Goal: Task Accomplishment & Management: Use online tool/utility

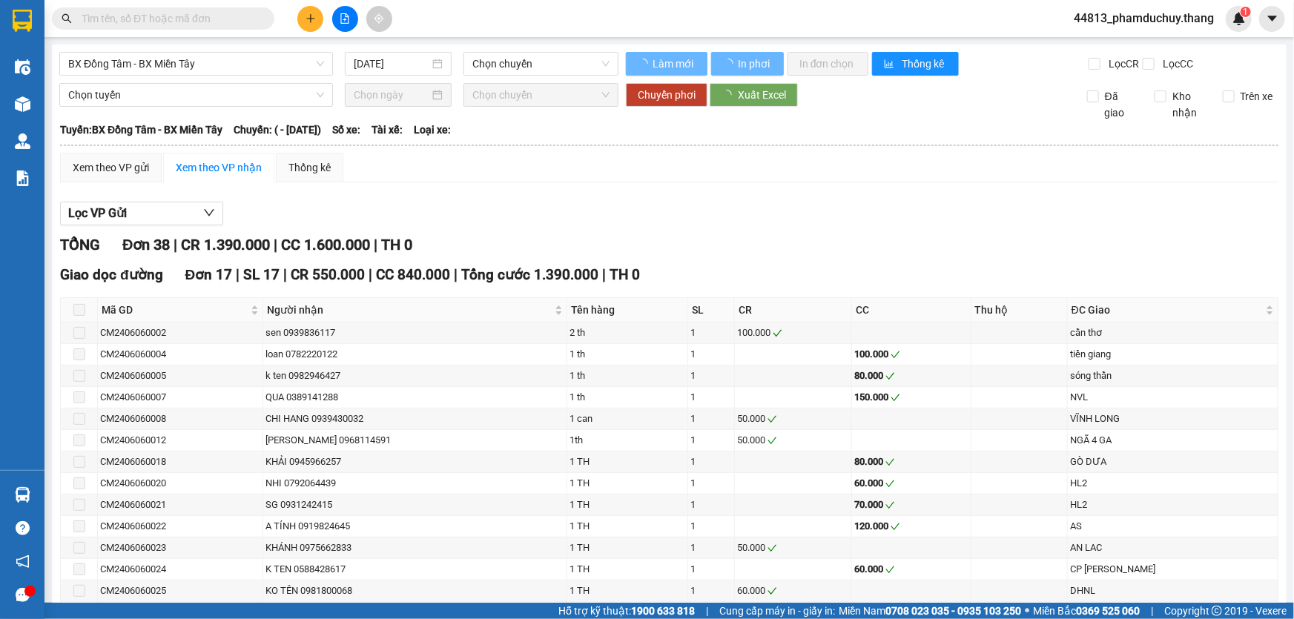
type input "[DATE]"
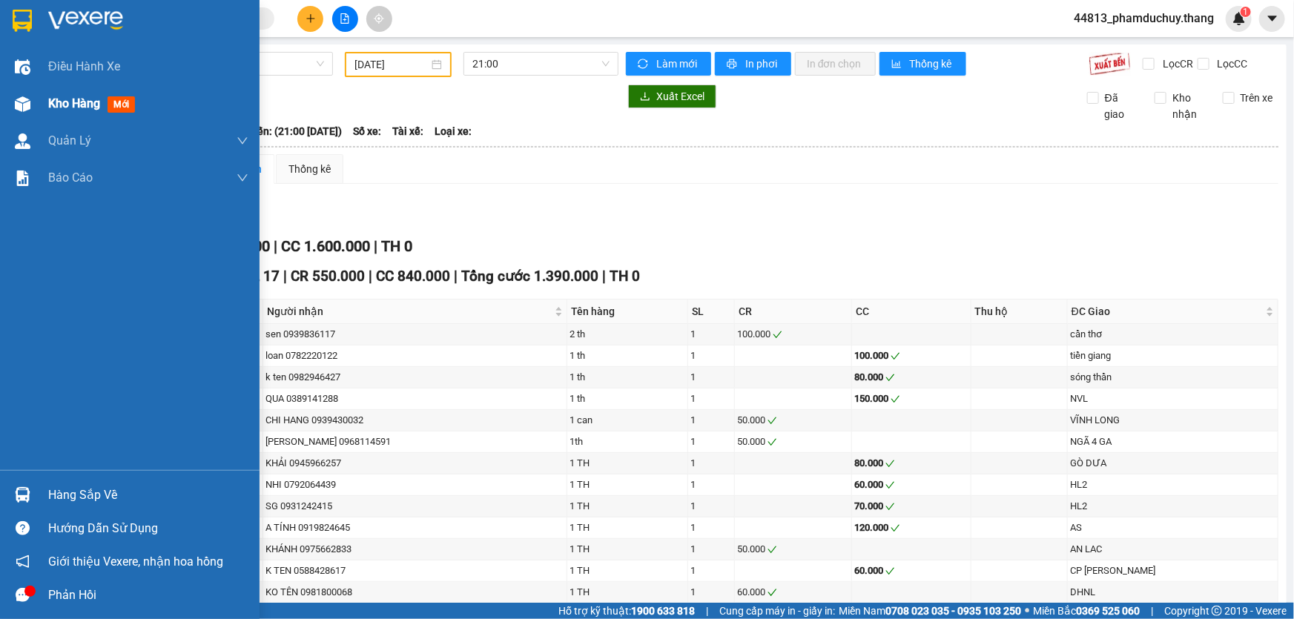
click at [64, 111] on div "Kho hàng mới" at bounding box center [94, 103] width 93 height 19
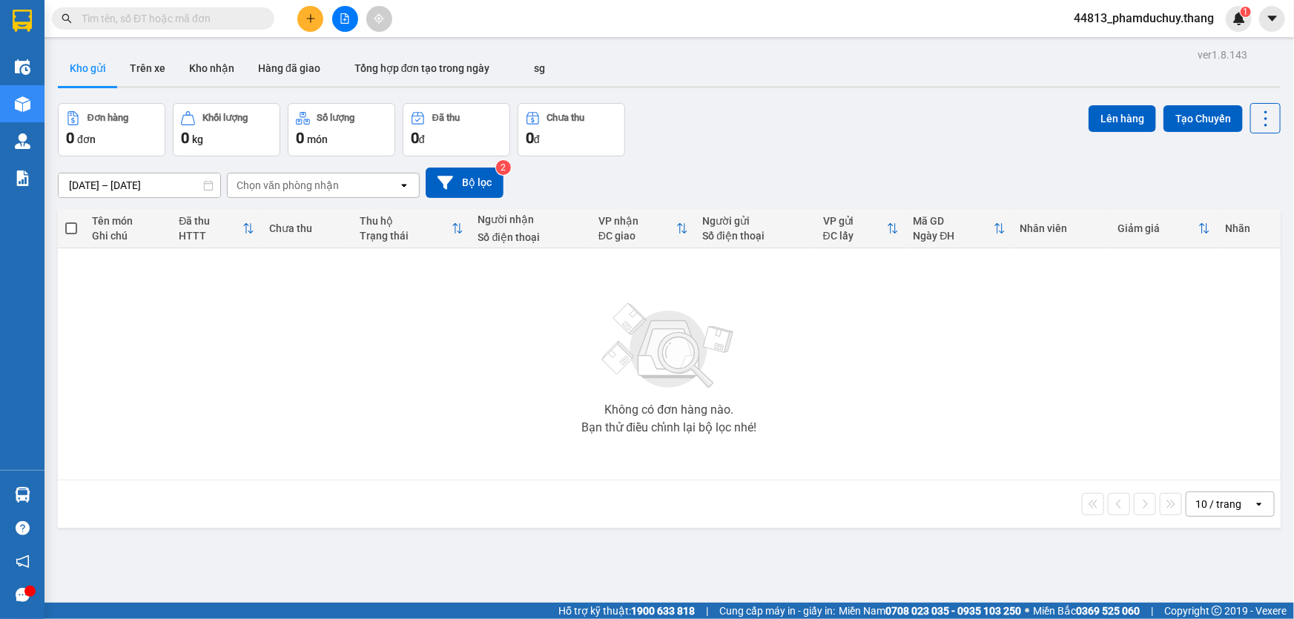
click at [220, 20] on input "text" at bounding box center [169, 18] width 175 height 16
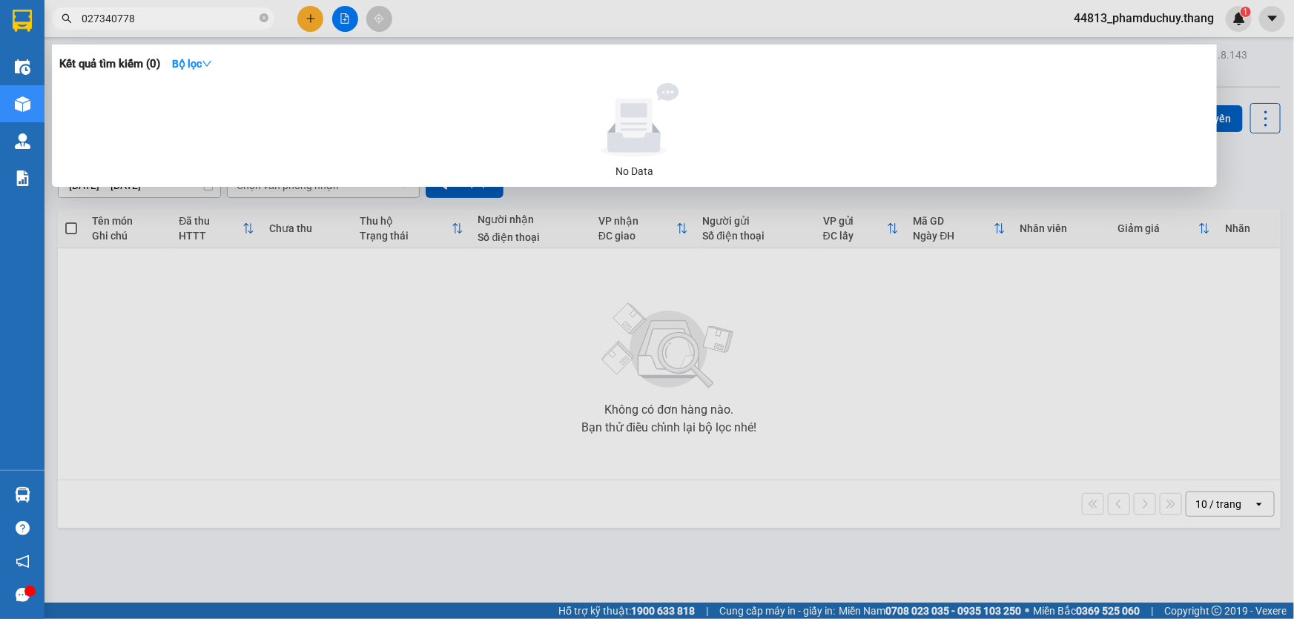
click at [101, 22] on input "027340778" at bounding box center [169, 18] width 175 height 16
click at [106, 19] on input "027340778" at bounding box center [169, 18] width 175 height 16
type input "0273440778"
click at [96, 21] on input "0273440778" at bounding box center [169, 18] width 175 height 16
drag, startPoint x: 147, startPoint y: 15, endPoint x: 50, endPoint y: 22, distance: 97.4
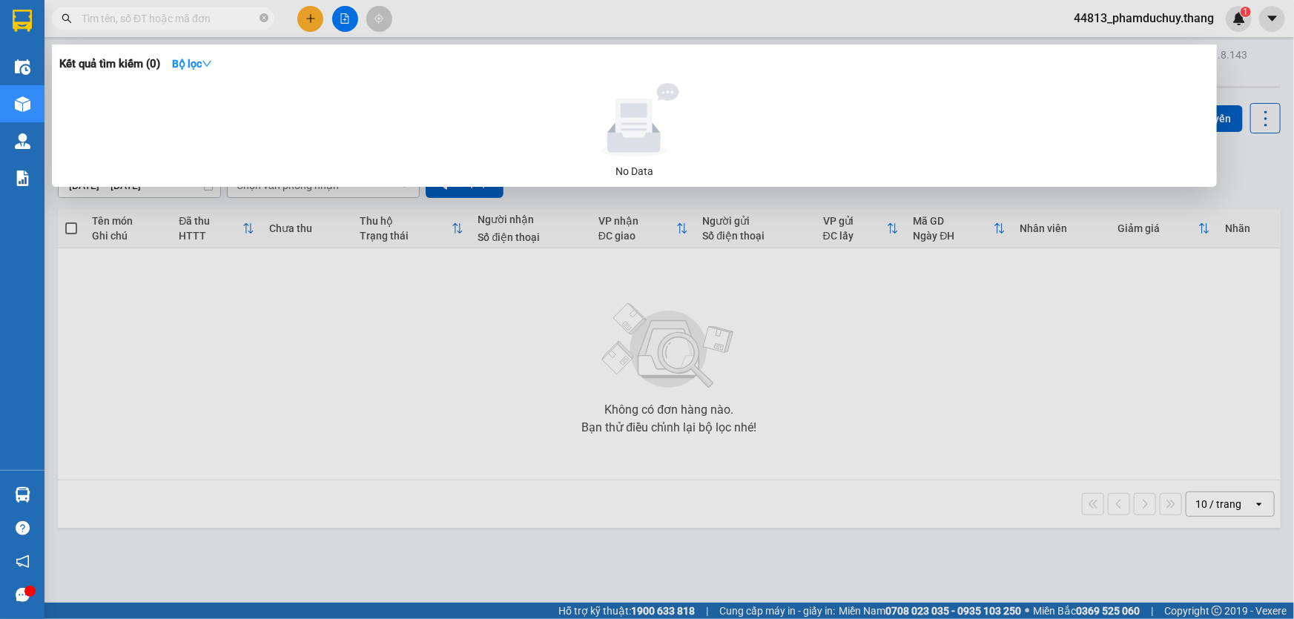
click at [50, 22] on div at bounding box center [144, 18] width 289 height 22
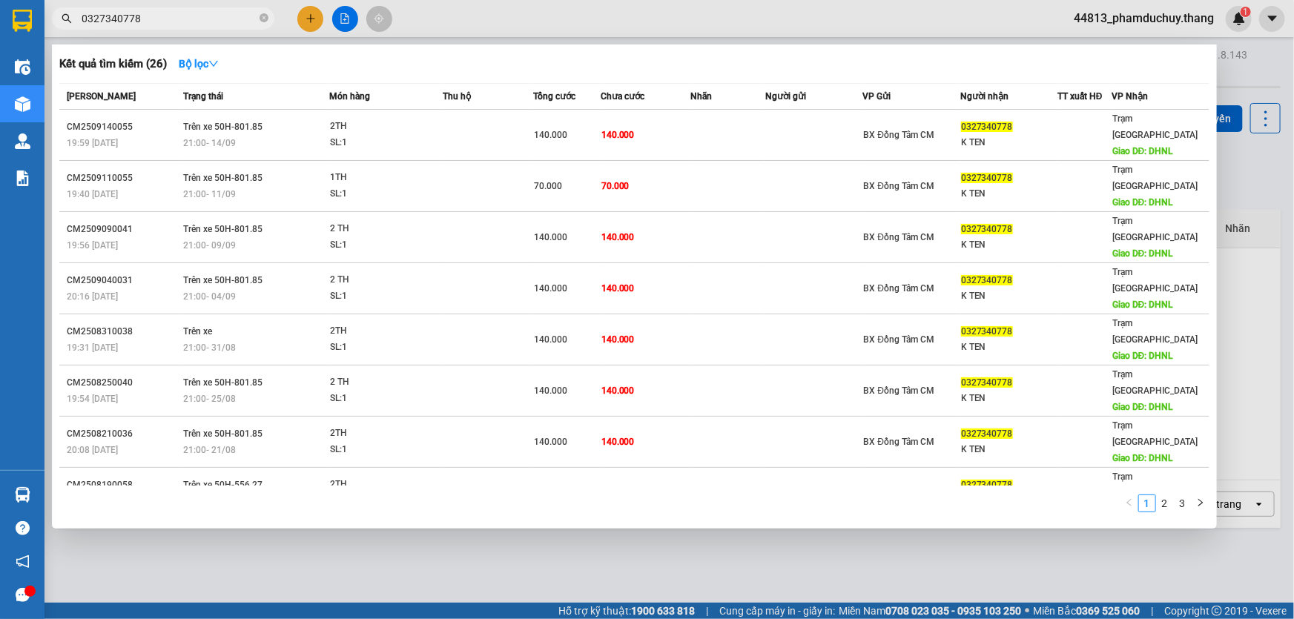
type input "0327340778"
drag, startPoint x: 274, startPoint y: 590, endPoint x: 319, endPoint y: 574, distance: 47.4
click at [274, 590] on div at bounding box center [647, 309] width 1294 height 619
click at [215, 17] on input "0327340778" at bounding box center [169, 18] width 175 height 16
drag, startPoint x: 142, startPoint y: 17, endPoint x: 82, endPoint y: 20, distance: 59.4
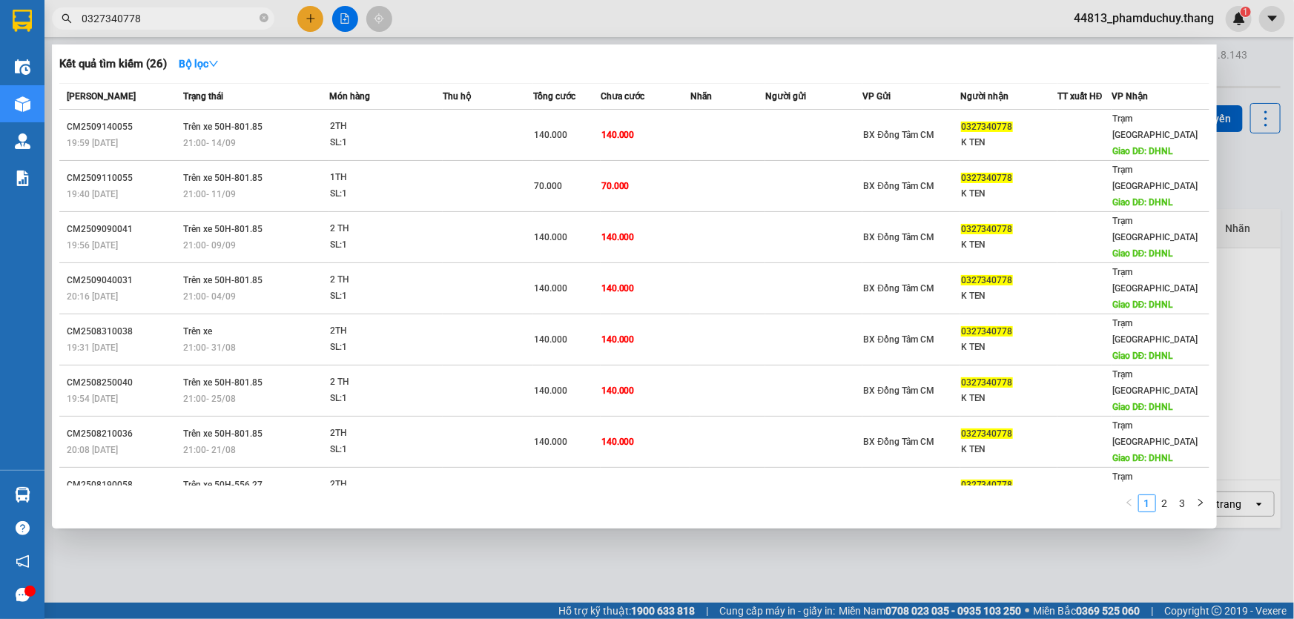
click at [82, 20] on input "0327340778" at bounding box center [169, 18] width 175 height 16
